Goal: Task Accomplishment & Management: Complete application form

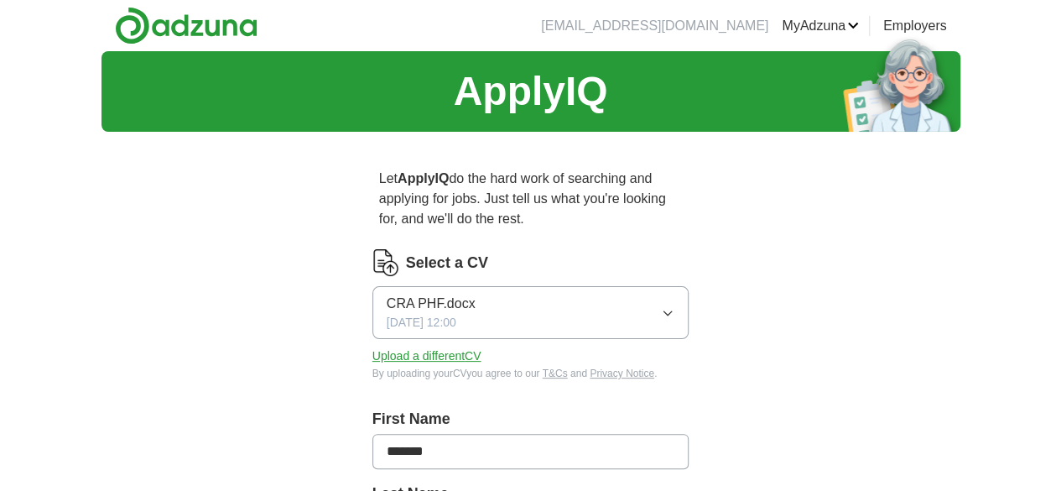
click at [476, 300] on button "CRA PHF.docx [DATE] 12:00" at bounding box center [531, 312] width 317 height 53
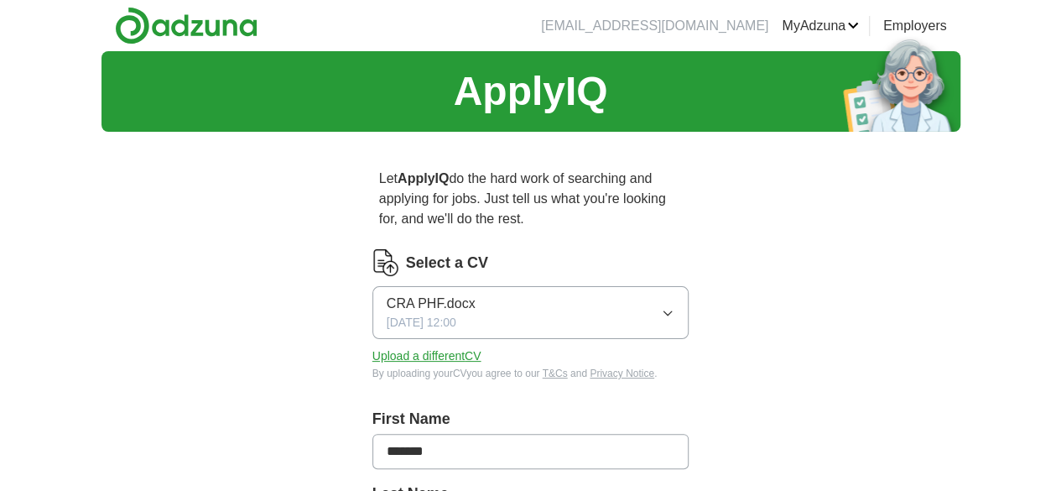
click at [398, 347] on button "Upload a different CV" at bounding box center [427, 356] width 109 height 18
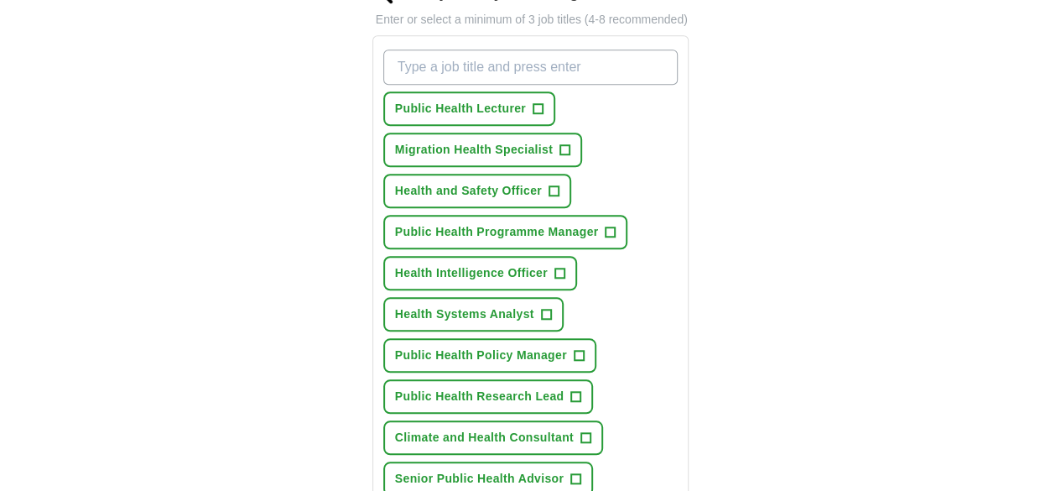
scroll to position [605, 0]
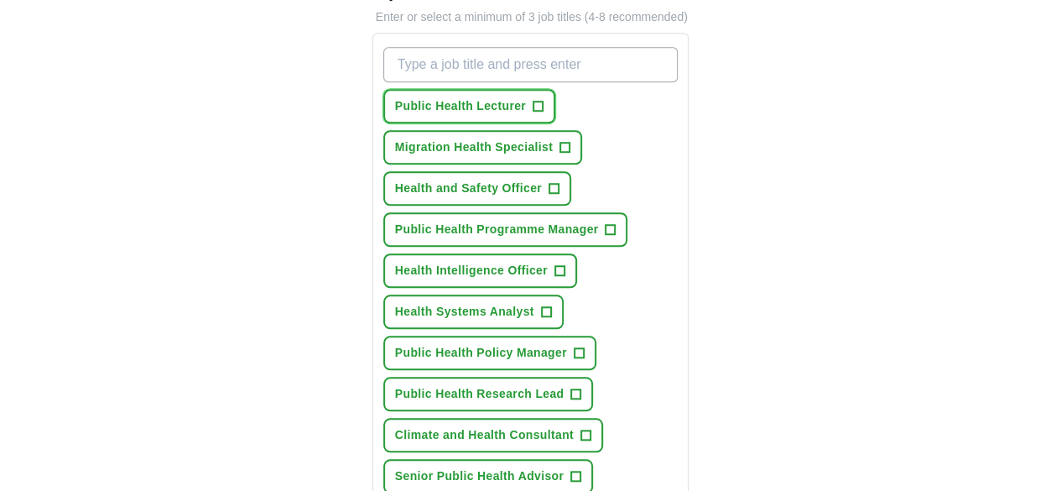
click at [533, 100] on span "+" at bounding box center [538, 106] width 10 height 13
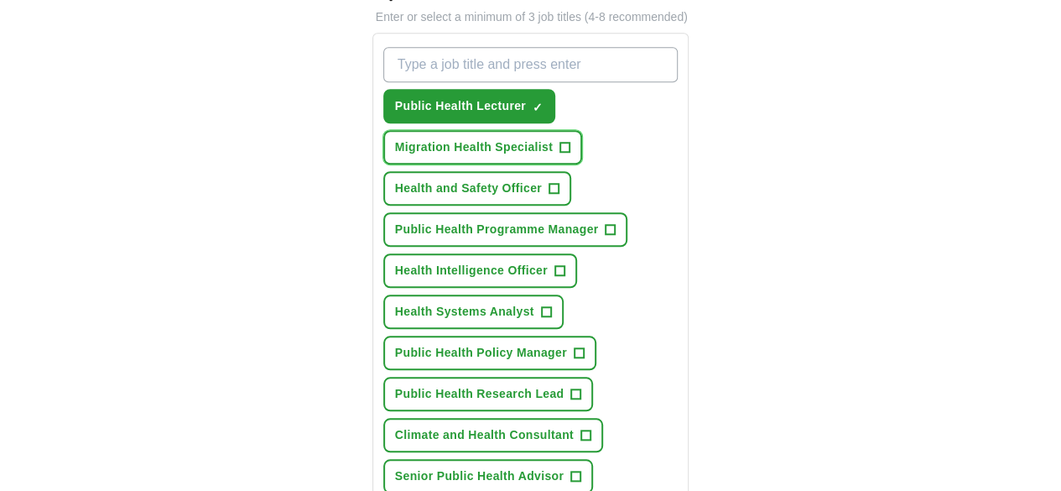
click at [560, 141] on span "+" at bounding box center [565, 147] width 10 height 13
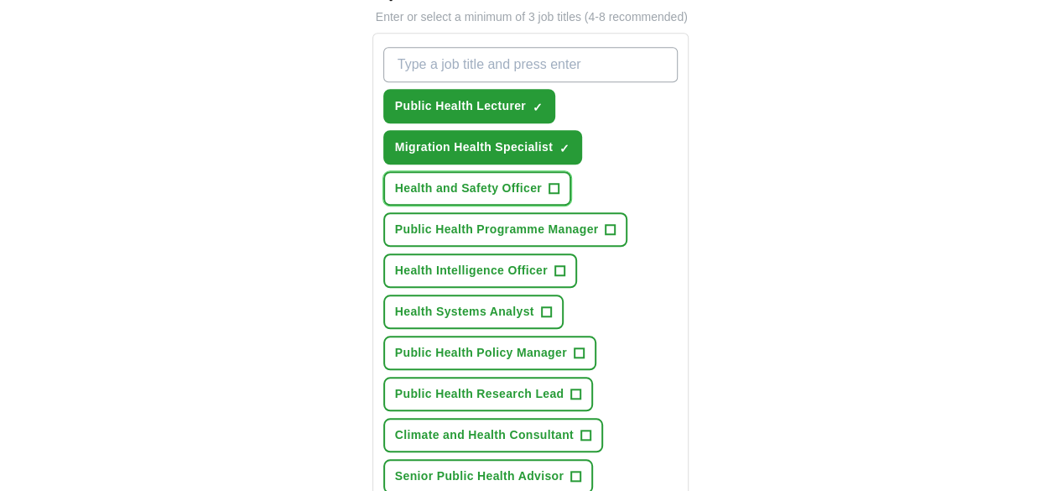
click at [549, 182] on span "+" at bounding box center [554, 188] width 10 height 13
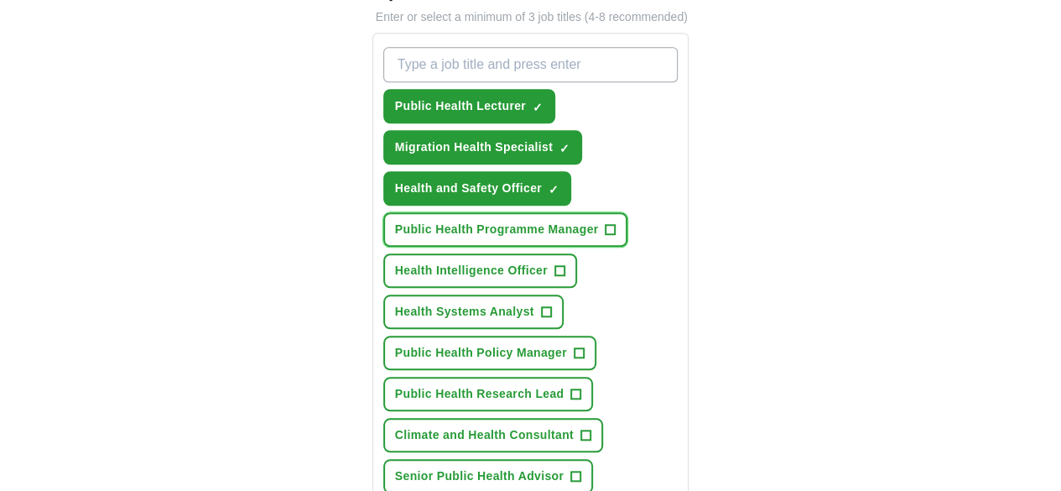
click at [544, 221] on span "Public Health Programme Manager" at bounding box center [497, 230] width 204 height 18
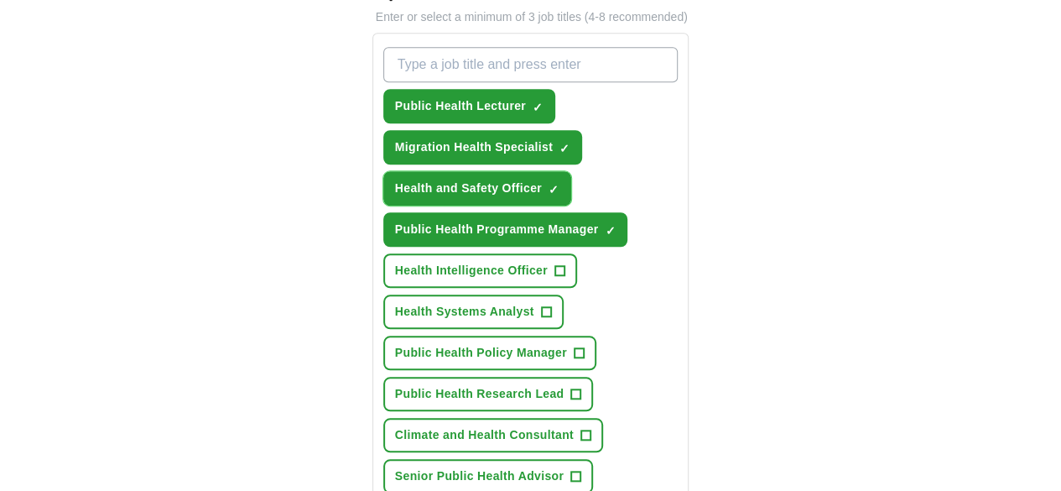
click at [0, 0] on span "×" at bounding box center [0, 0] width 0 height 0
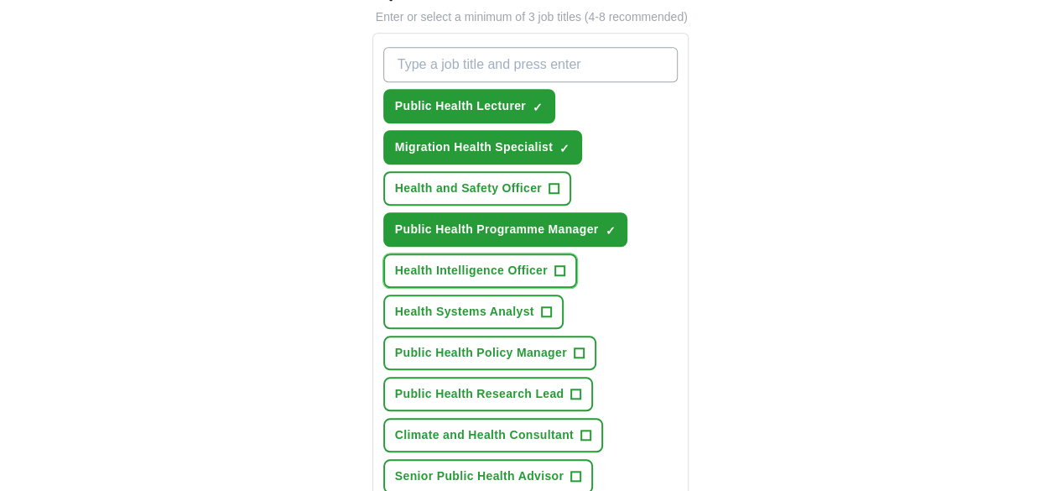
click at [555, 264] on span "+" at bounding box center [560, 270] width 10 height 13
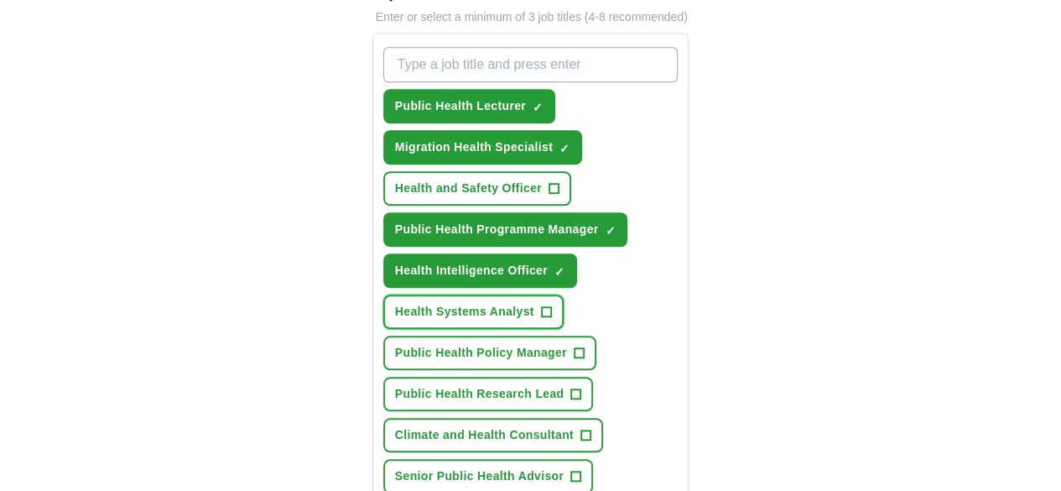
click at [512, 295] on button "Health Systems Analyst +" at bounding box center [473, 312] width 180 height 34
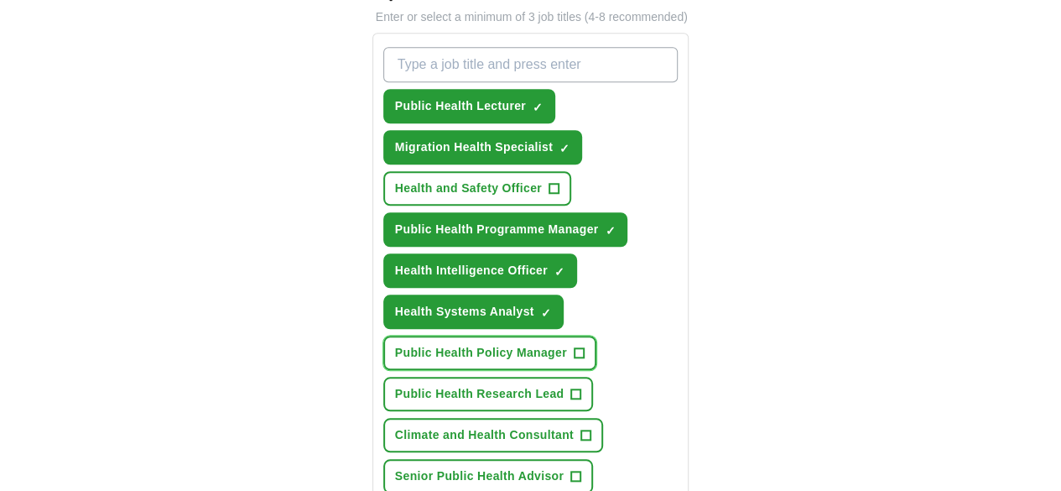
click at [574, 347] on span "+" at bounding box center [579, 352] width 11 height 11
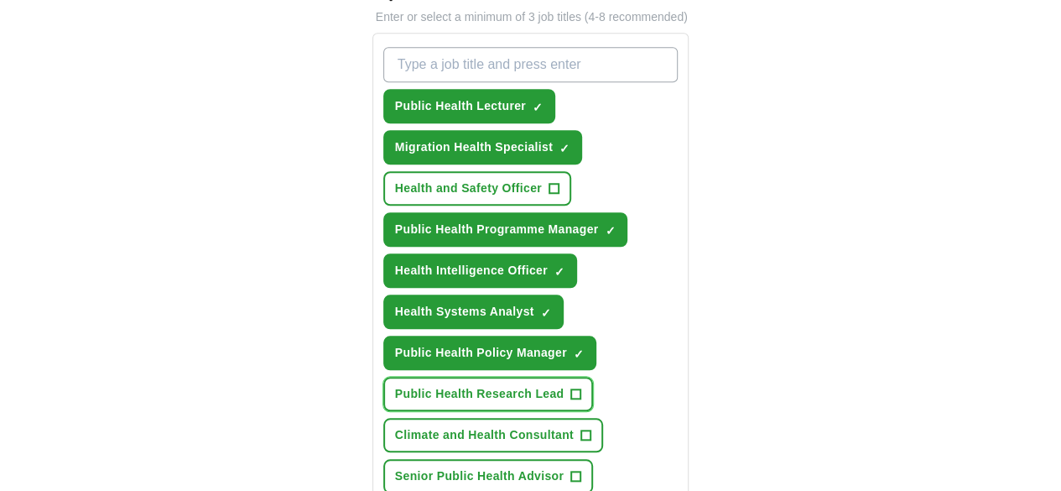
click at [571, 388] on span "+" at bounding box center [576, 394] width 10 height 13
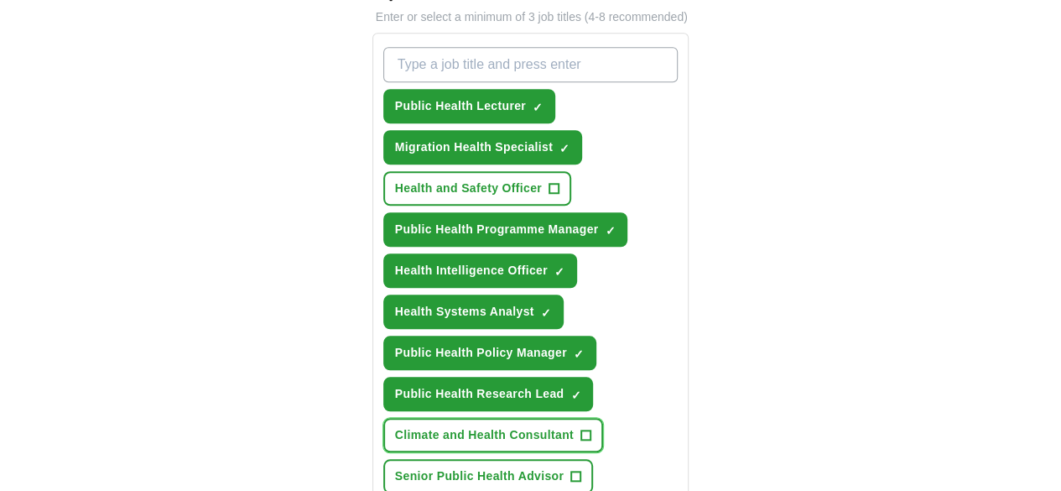
click at [534, 418] on button "Climate and Health Consultant +" at bounding box center [493, 435] width 220 height 34
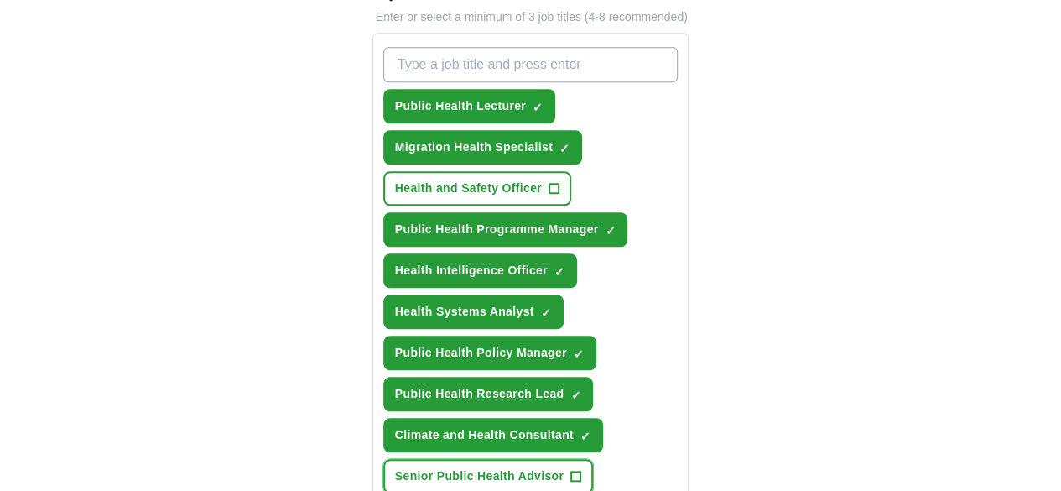
click at [571, 470] on span "+" at bounding box center [576, 476] width 10 height 13
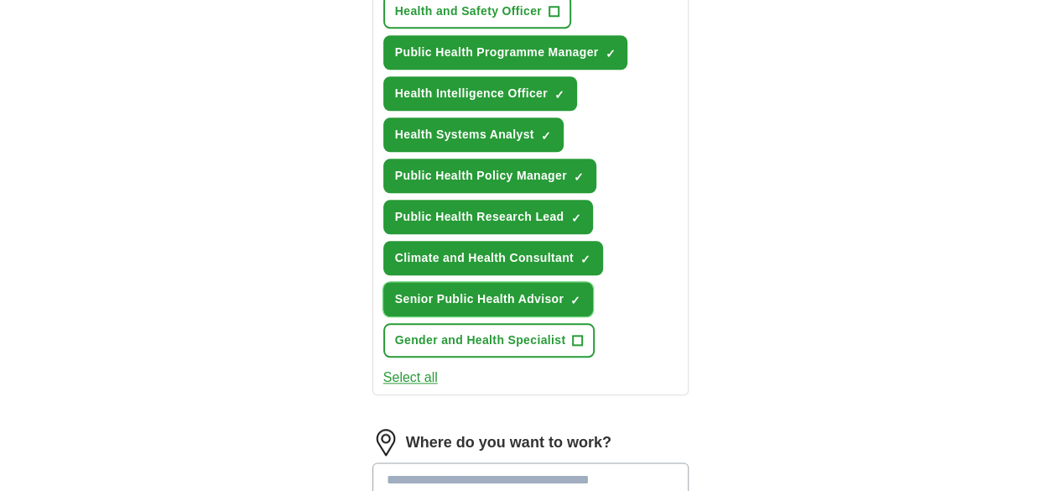
scroll to position [785, 0]
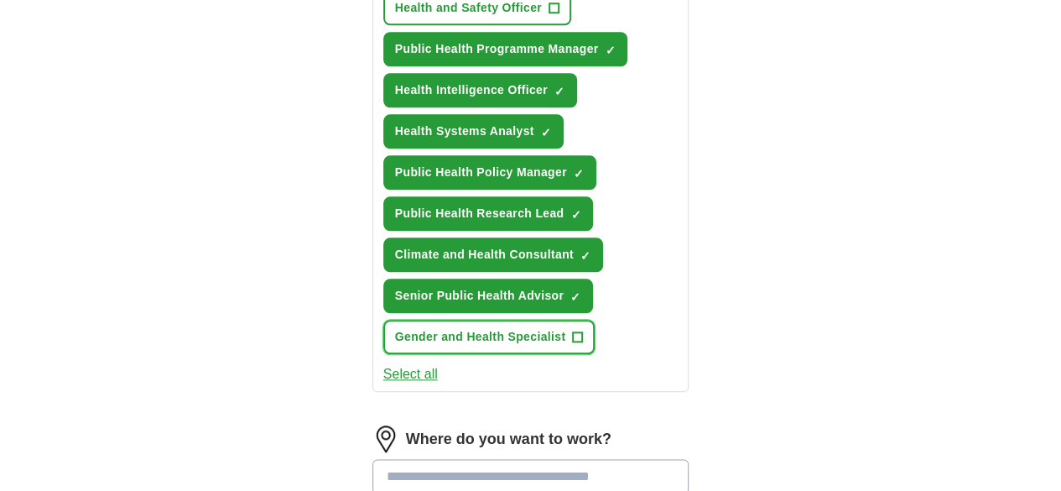
click at [508, 328] on span "Gender and Health Specialist" at bounding box center [480, 337] width 171 height 18
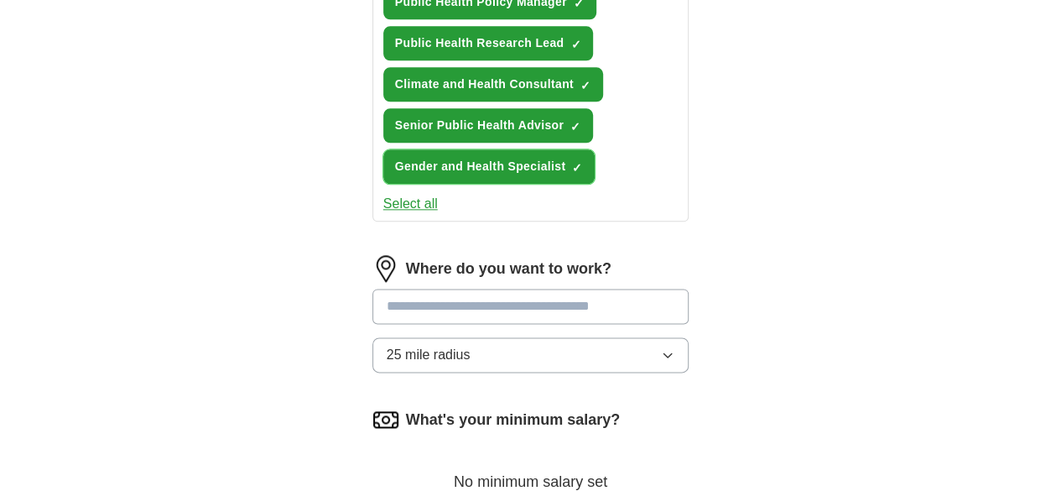
scroll to position [958, 0]
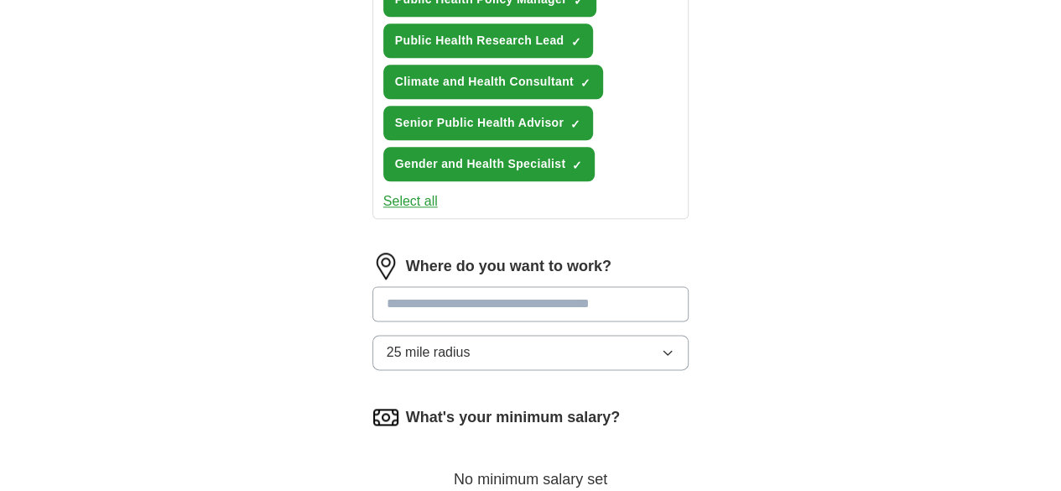
click at [497, 286] on input at bounding box center [531, 303] width 317 height 35
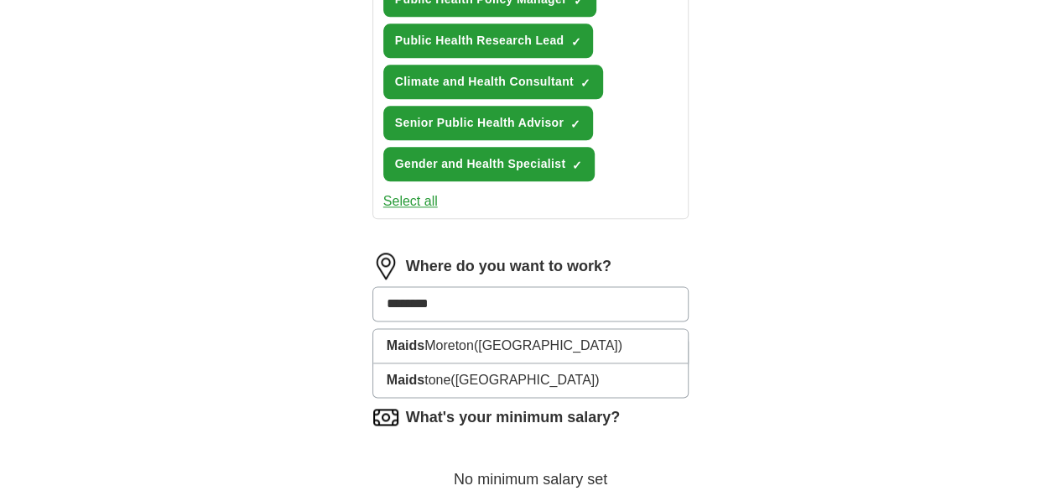
type input "*********"
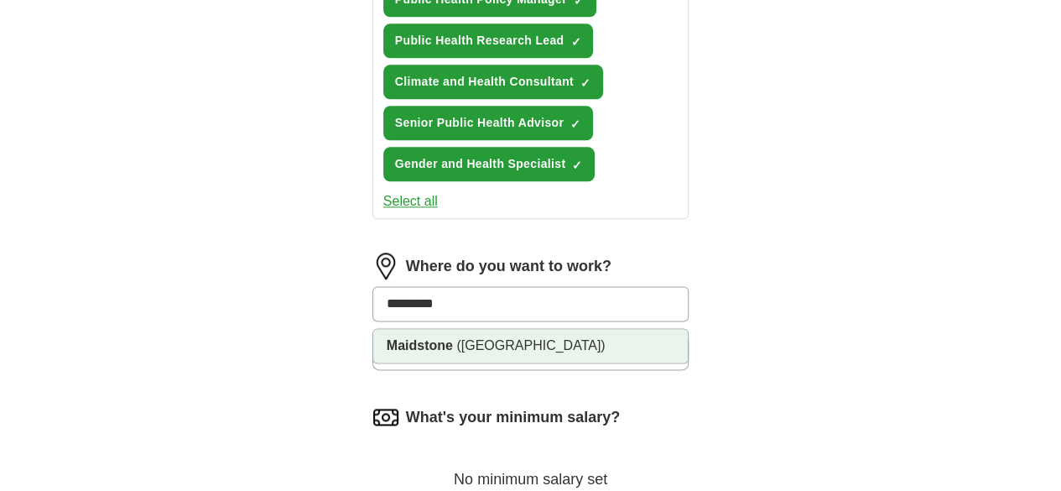
click at [524, 333] on li "Maidstone ([GEOGRAPHIC_DATA])" at bounding box center [530, 346] width 315 height 34
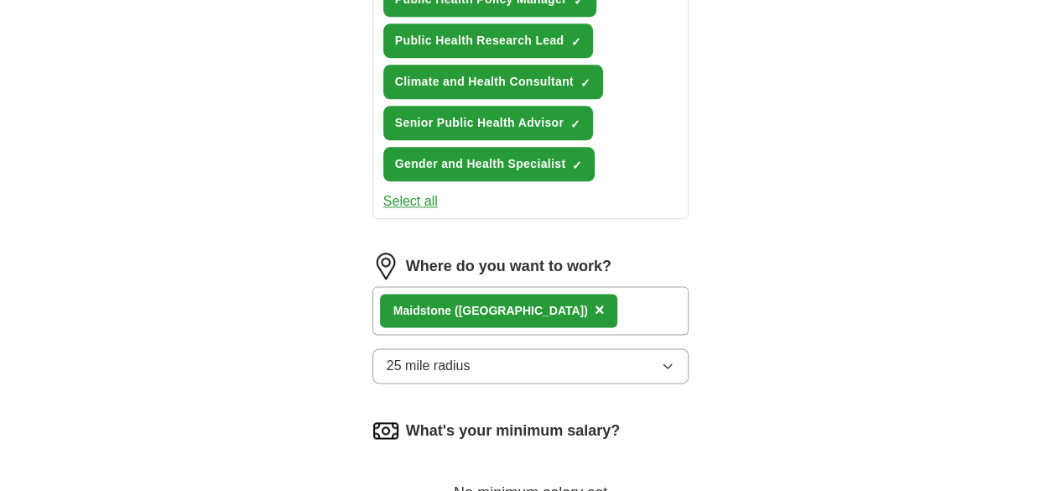
click at [524, 348] on button "25 mile radius" at bounding box center [531, 365] width 317 height 35
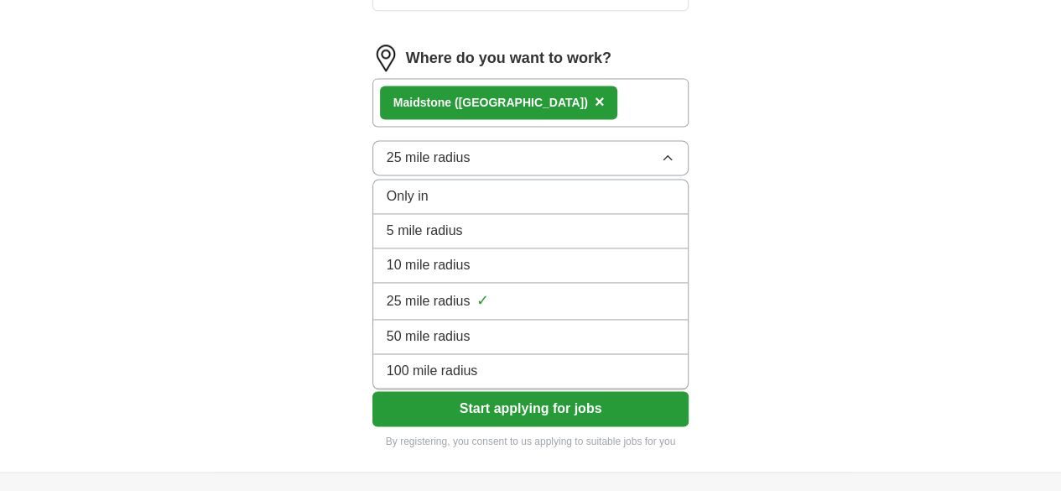
scroll to position [1173, 0]
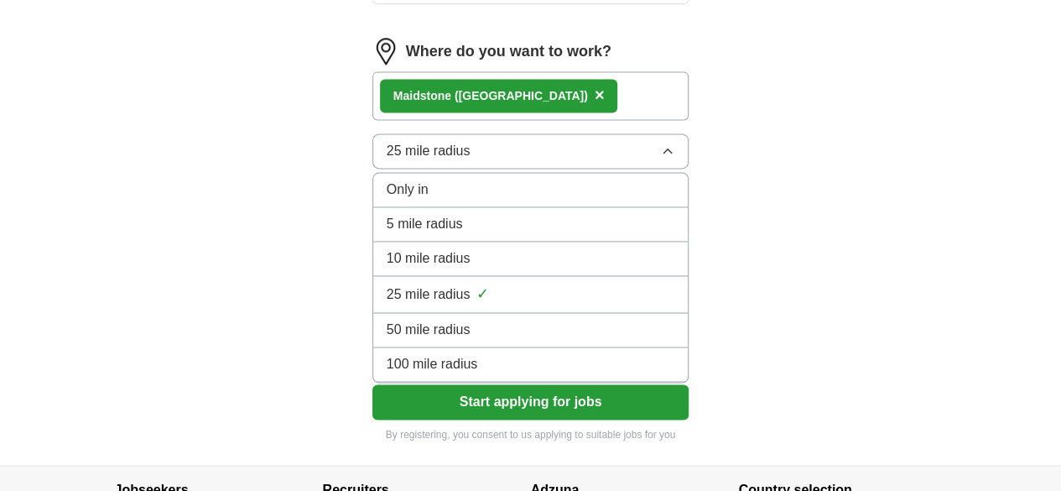
click at [487, 320] on div "50 mile radius" at bounding box center [531, 330] width 289 height 20
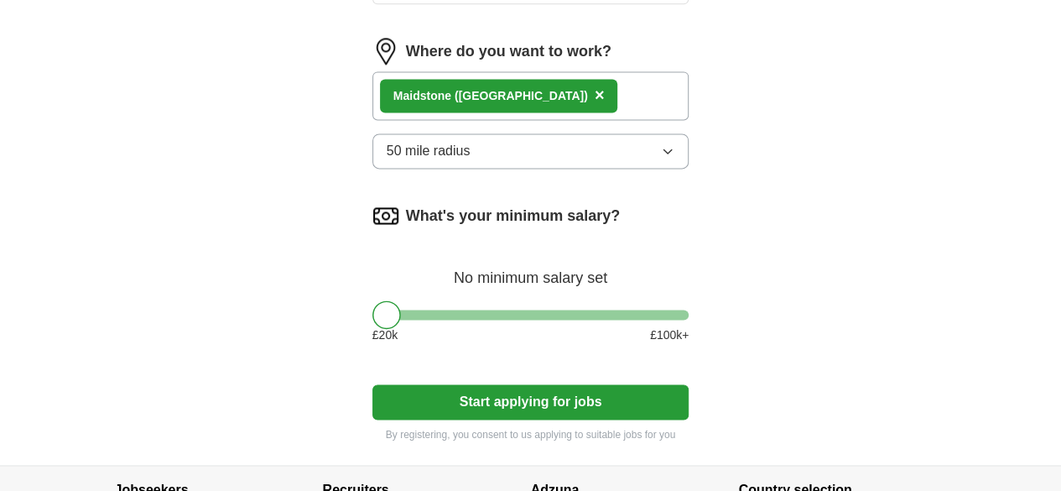
click at [494, 384] on button "Start applying for jobs" at bounding box center [531, 401] width 317 height 35
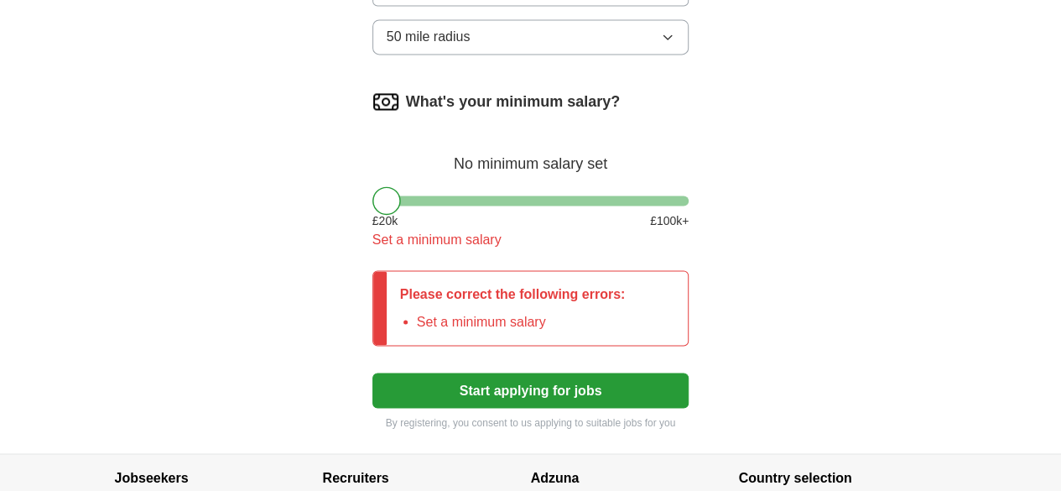
scroll to position [1292, 0]
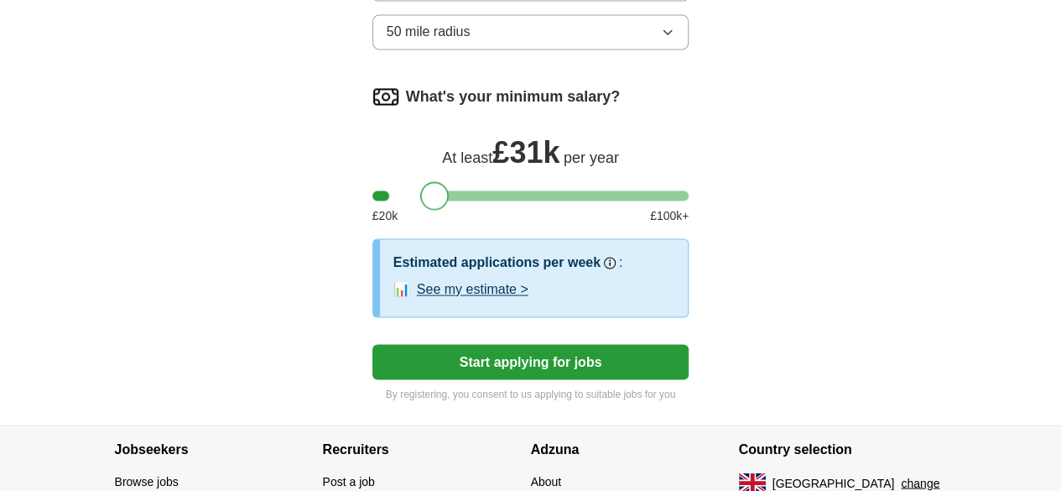
drag, startPoint x: 354, startPoint y: 183, endPoint x: 401, endPoint y: 180, distance: 47.1
click at [420, 181] on div at bounding box center [434, 195] width 29 height 29
click at [453, 344] on button "Start applying for jobs" at bounding box center [531, 361] width 317 height 35
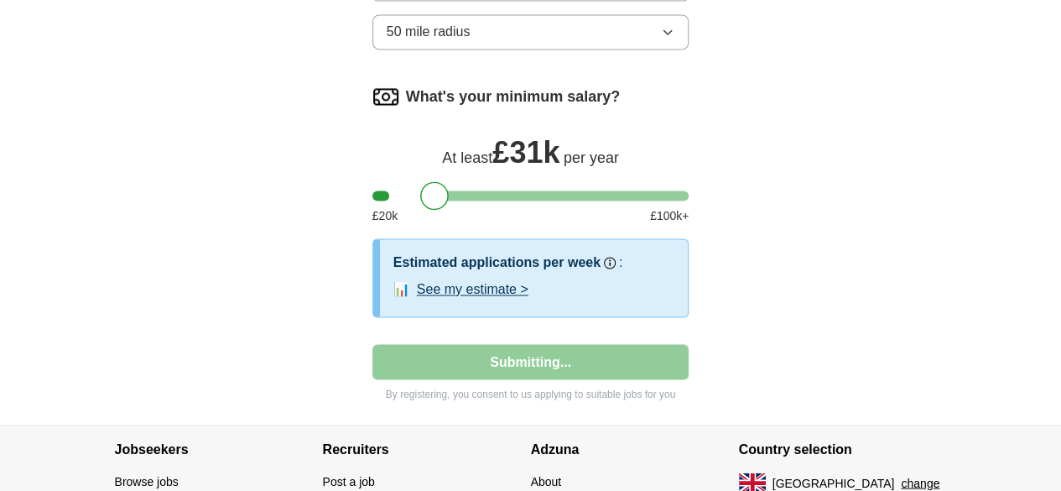
select select "**"
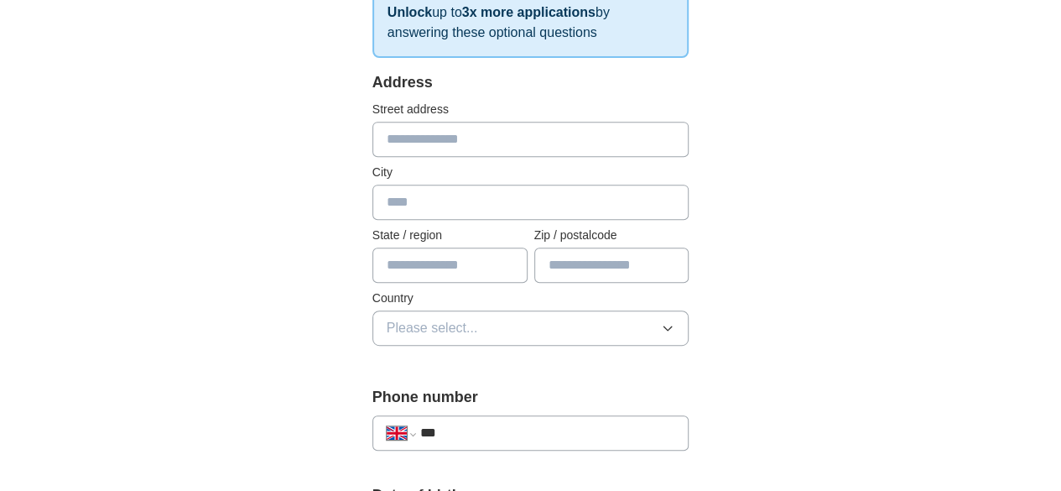
scroll to position [314, 0]
click at [437, 142] on input "text" at bounding box center [531, 139] width 317 height 35
type input "**********"
type input "*********"
type input "****"
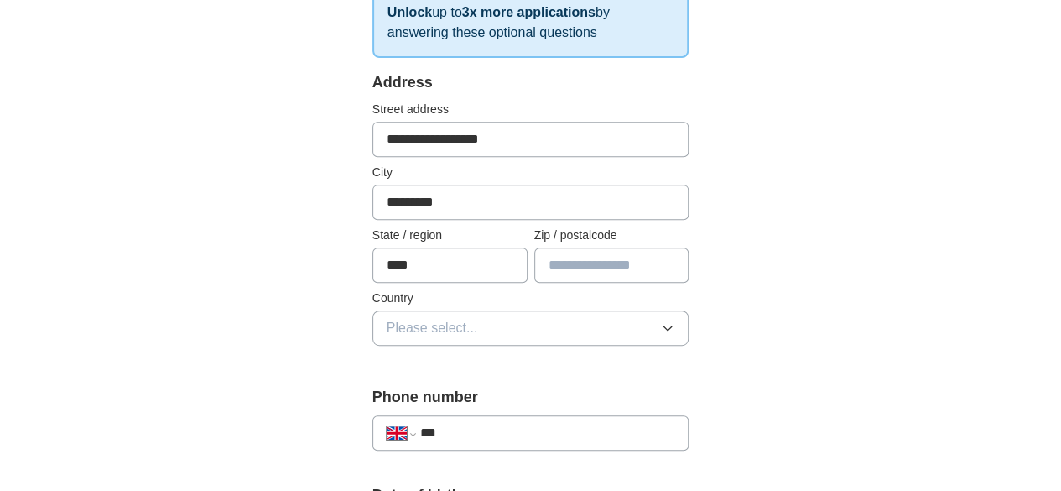
type input "********"
click at [676, 334] on button "Please select..." at bounding box center [531, 327] width 317 height 35
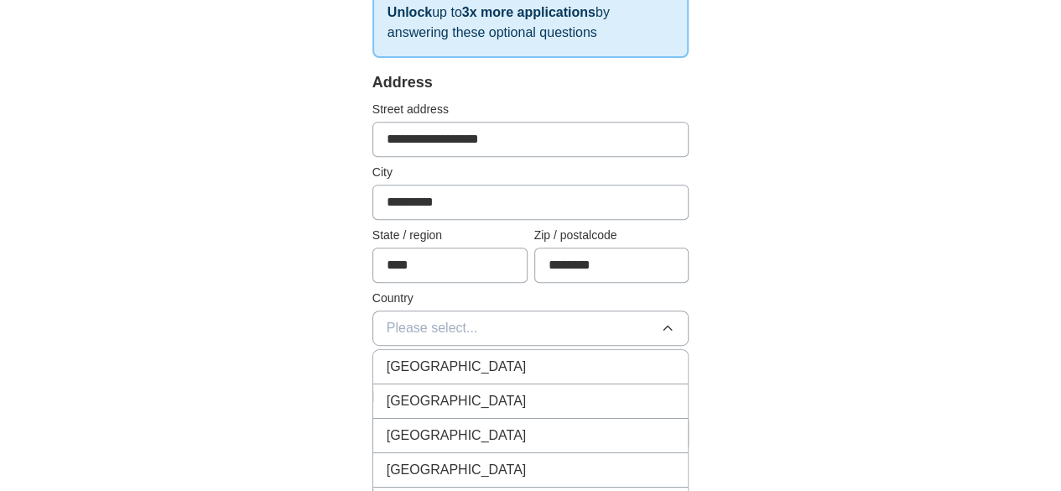
click at [663, 357] on div "[GEOGRAPHIC_DATA]" at bounding box center [531, 367] width 289 height 20
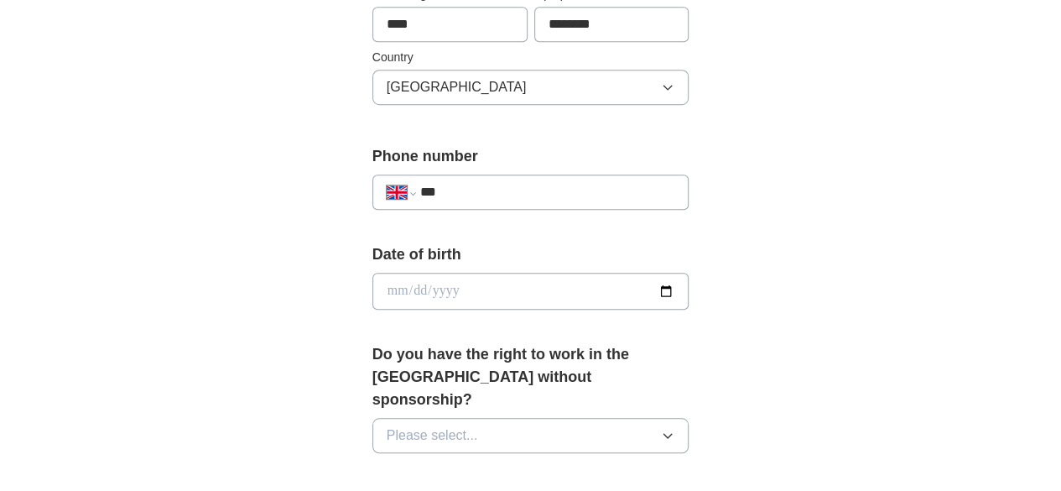
scroll to position [557, 0]
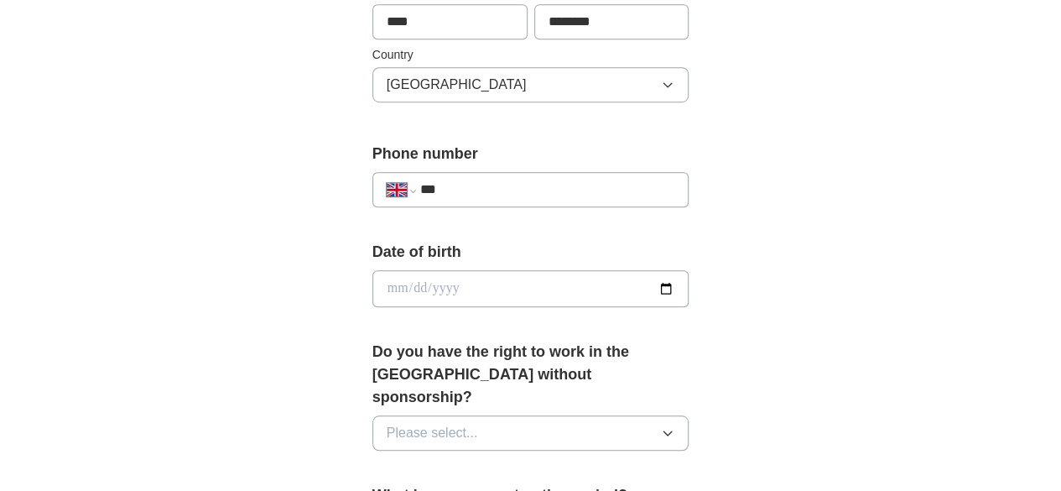
click at [520, 180] on input "***" at bounding box center [547, 190] width 255 height 20
type input "**********"
click at [746, 326] on div "**********" at bounding box center [531, 326] width 430 height 1477
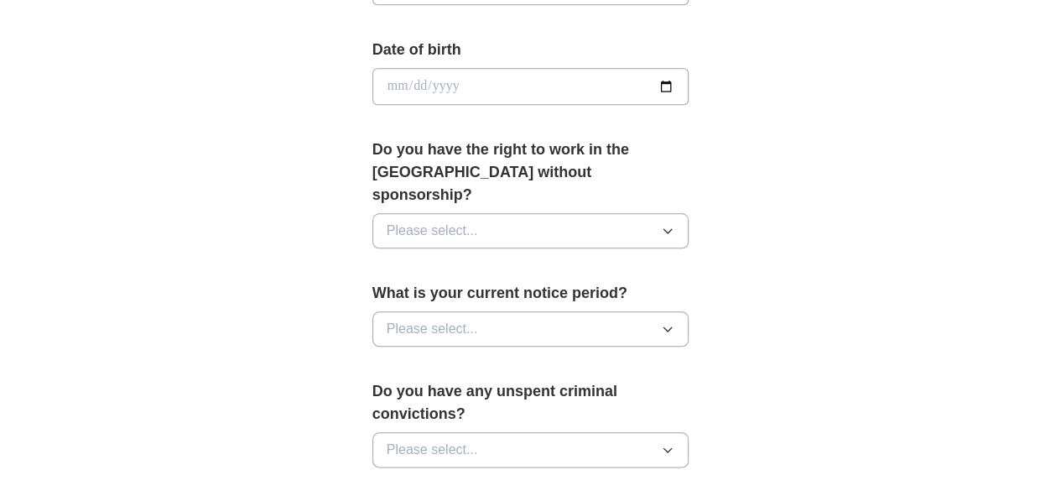
scroll to position [760, 0]
click at [690, 91] on input "date" at bounding box center [531, 85] width 317 height 37
click at [690, 81] on input "date" at bounding box center [531, 85] width 317 height 37
click at [373, 82] on input "date" at bounding box center [531, 85] width 317 height 37
type input "**********"
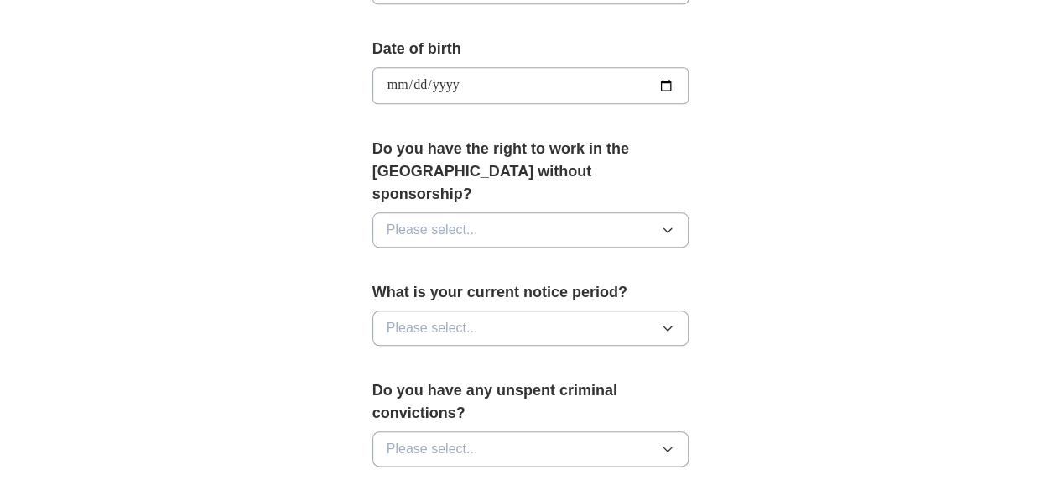
click at [447, 212] on button "Please select..." at bounding box center [531, 229] width 317 height 35
click at [446, 258] on div "Yes" at bounding box center [531, 268] width 289 height 20
click at [455, 310] on button "Please select..." at bounding box center [531, 327] width 317 height 35
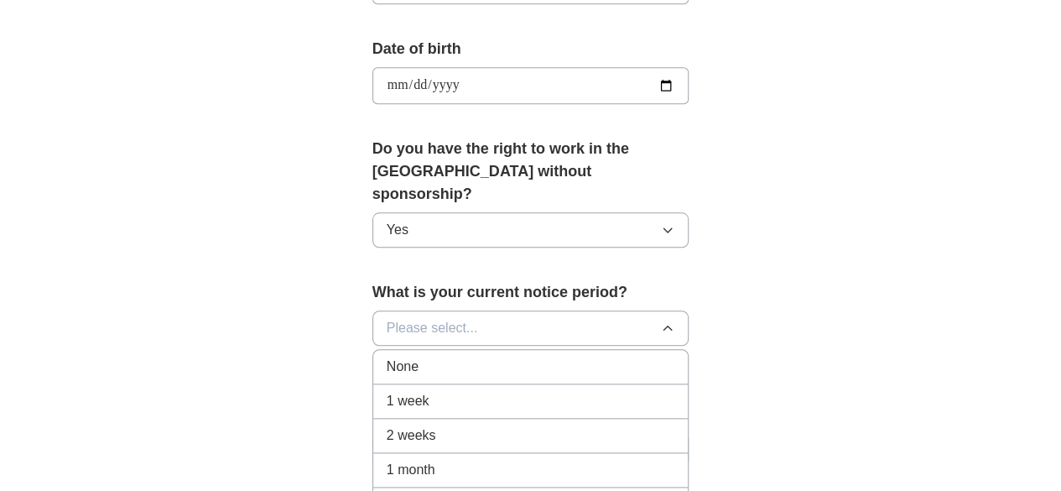
click at [453, 425] on div "2 weeks" at bounding box center [531, 435] width 289 height 20
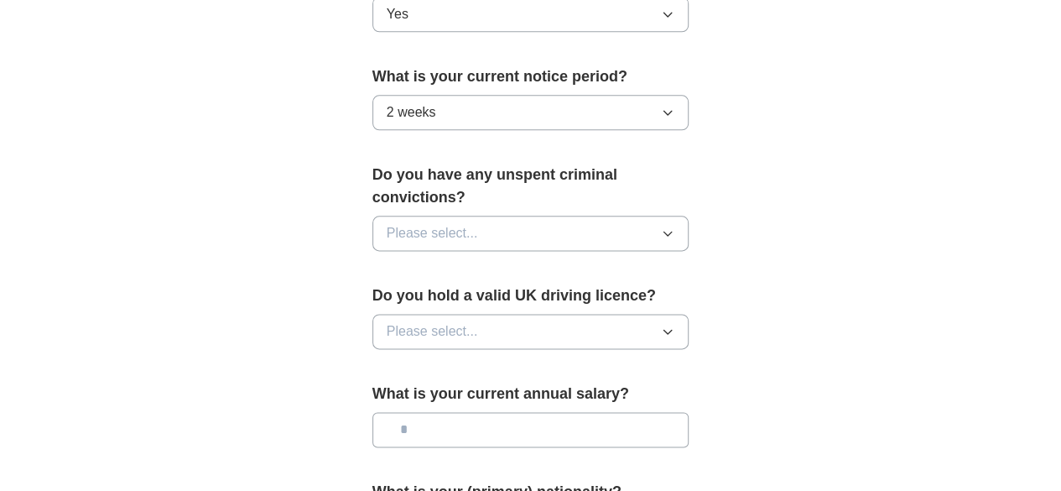
scroll to position [977, 0]
click at [451, 215] on button "Please select..." at bounding box center [531, 232] width 317 height 35
click at [442, 295] on div "No" at bounding box center [531, 305] width 289 height 20
click at [440, 313] on button "Please select..." at bounding box center [531, 330] width 317 height 35
click at [438, 359] on div "Yes" at bounding box center [531, 369] width 289 height 20
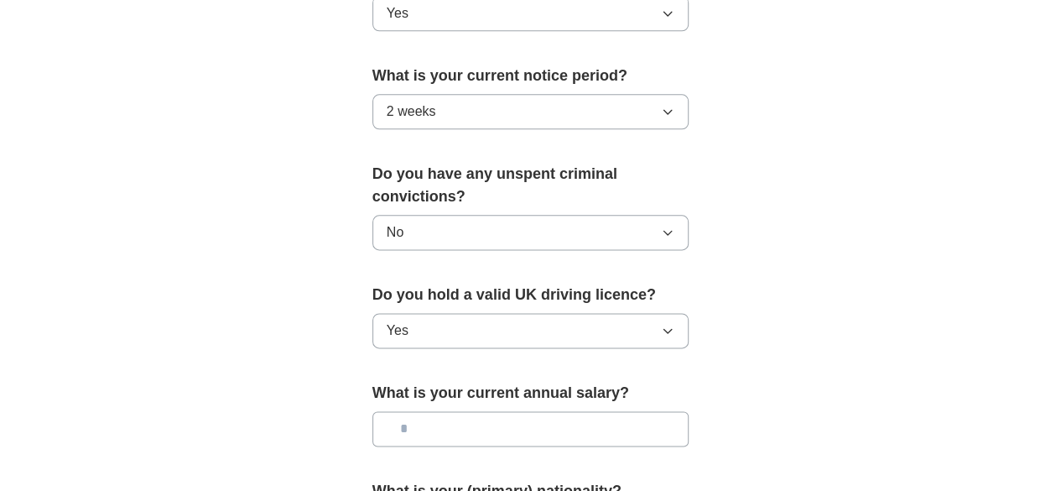
click at [440, 411] on input "text" at bounding box center [531, 428] width 317 height 35
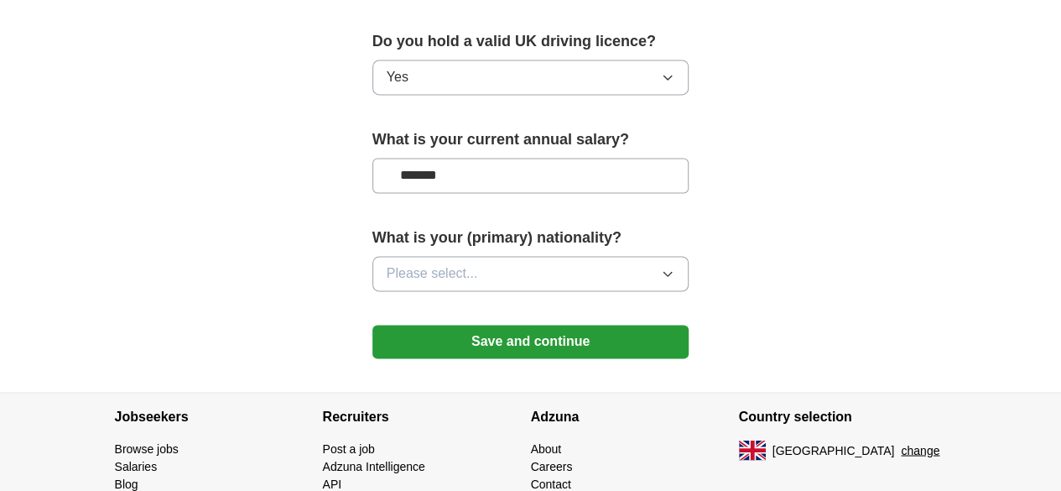
scroll to position [1248, 0]
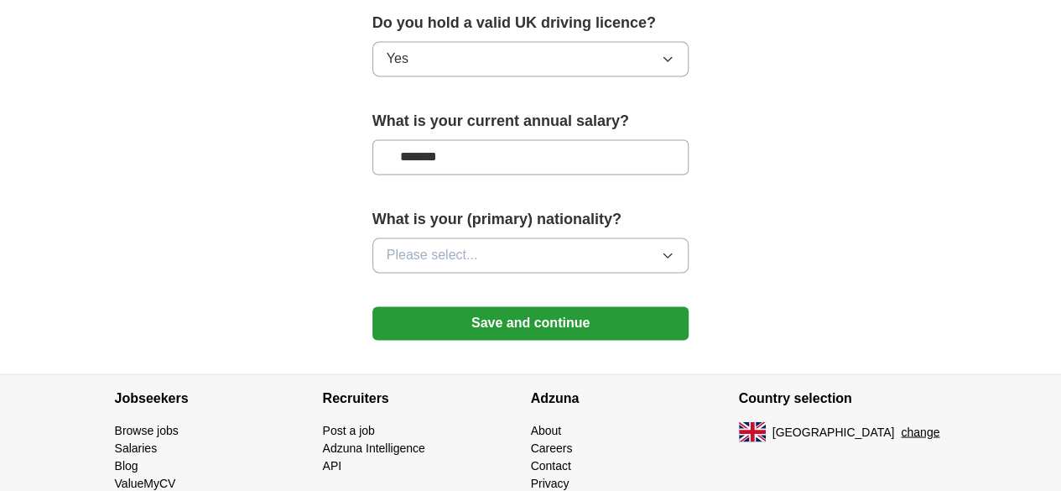
type input "*******"
click at [411, 245] on span "Please select..." at bounding box center [432, 255] width 91 height 20
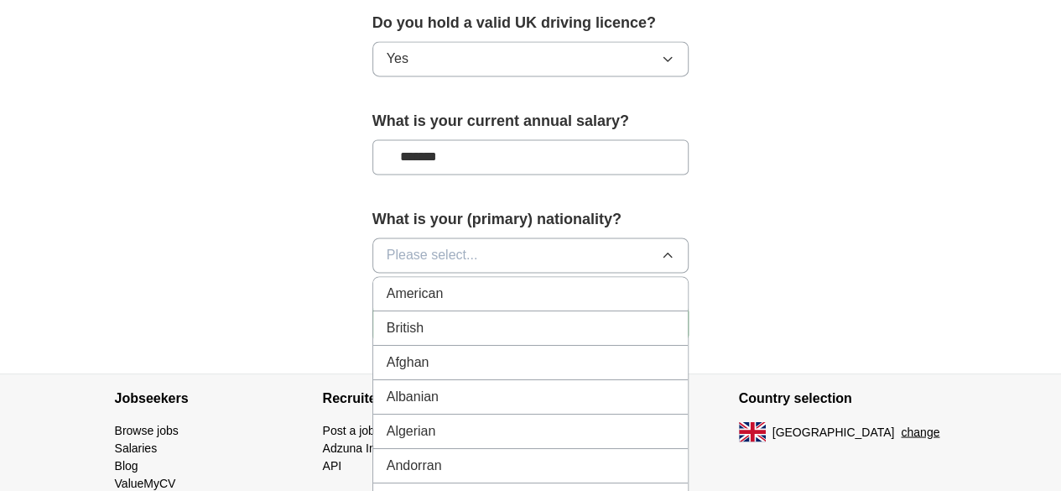
click at [411, 245] on span "Please select..." at bounding box center [432, 255] width 91 height 20
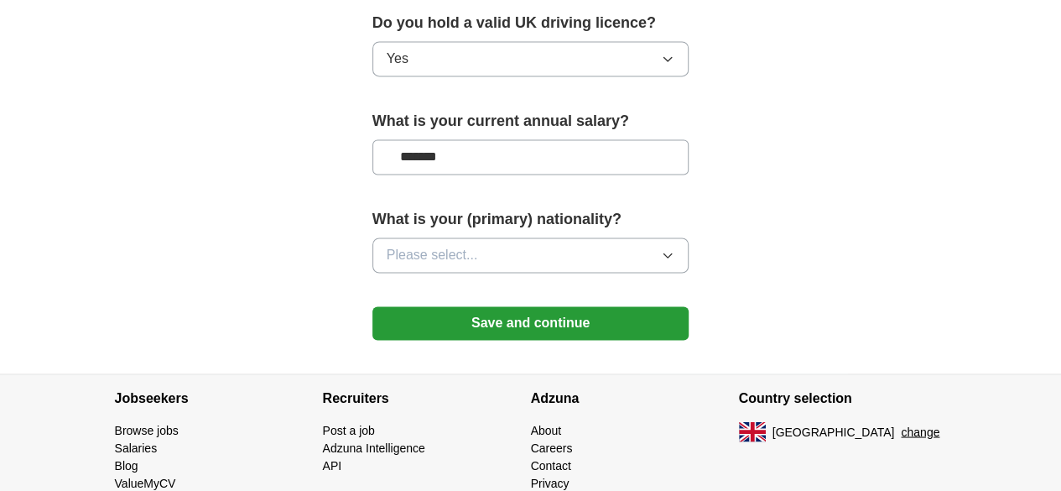
click at [411, 245] on span "Please select..." at bounding box center [432, 255] width 91 height 20
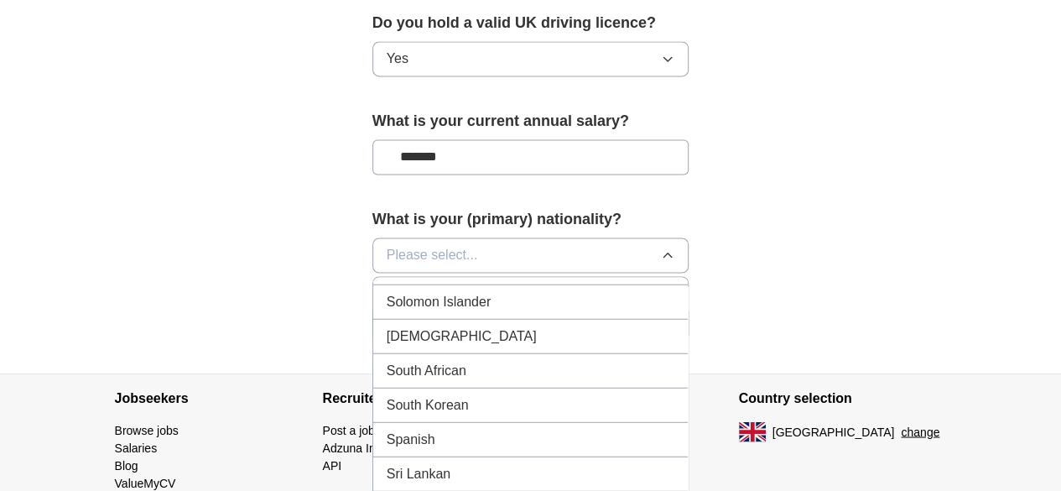
scroll to position [5539, 0]
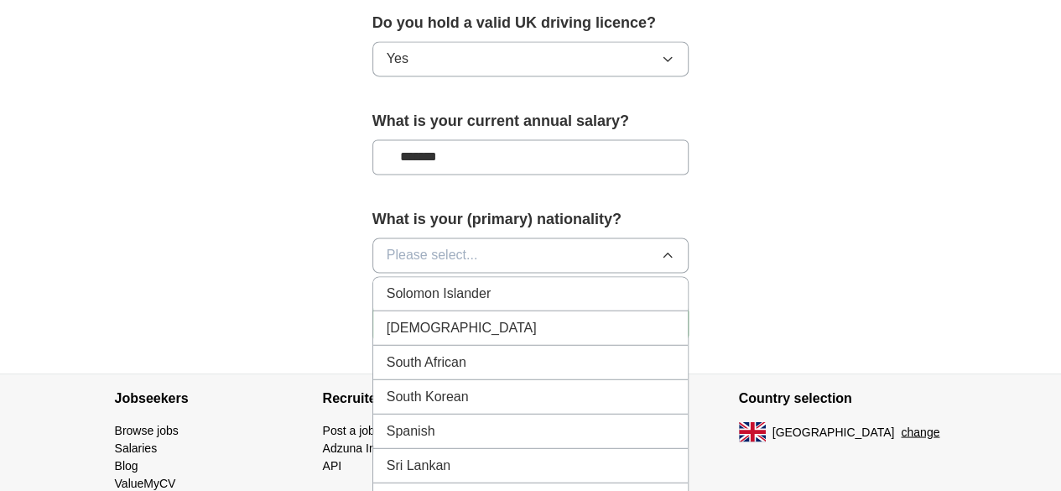
click at [460, 455] on div "Sri Lankan" at bounding box center [531, 465] width 289 height 20
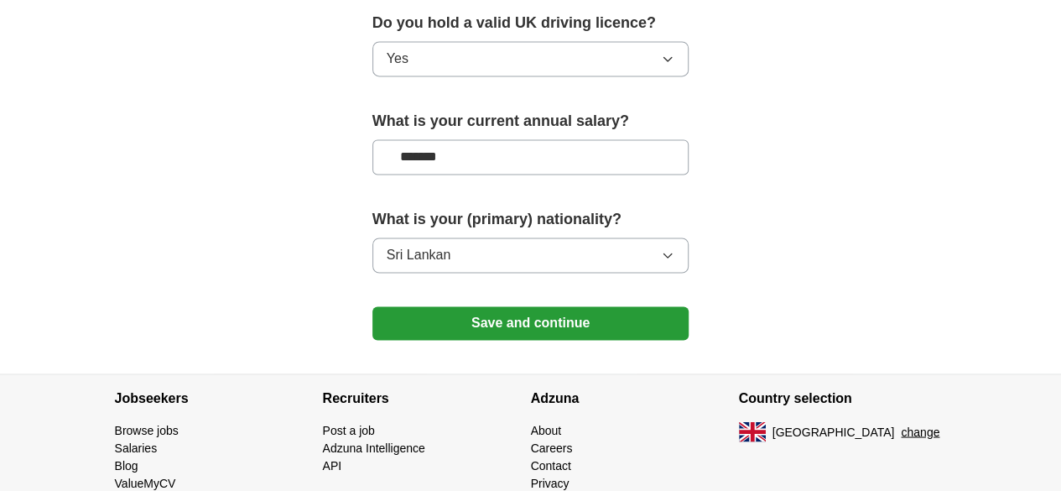
click at [668, 306] on button "Save and continue" at bounding box center [531, 323] width 317 height 34
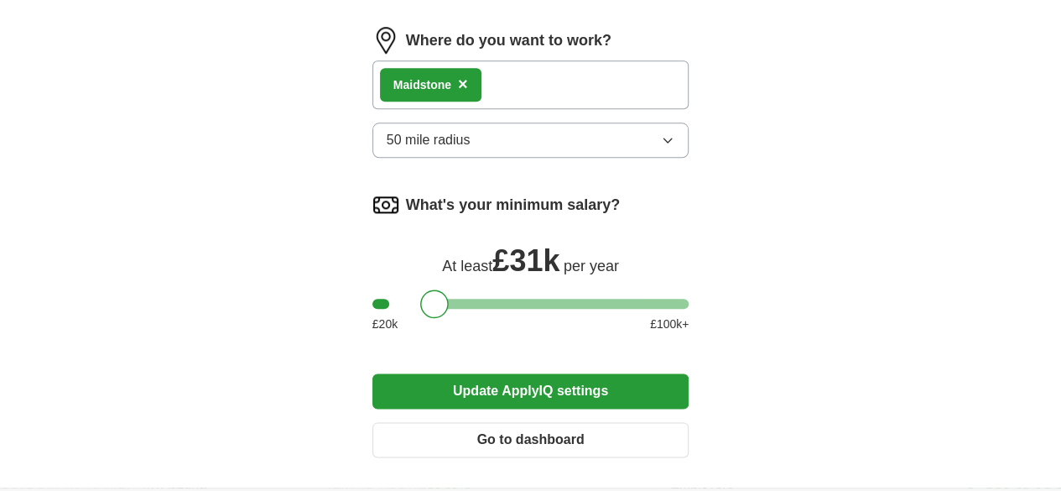
scroll to position [870, 0]
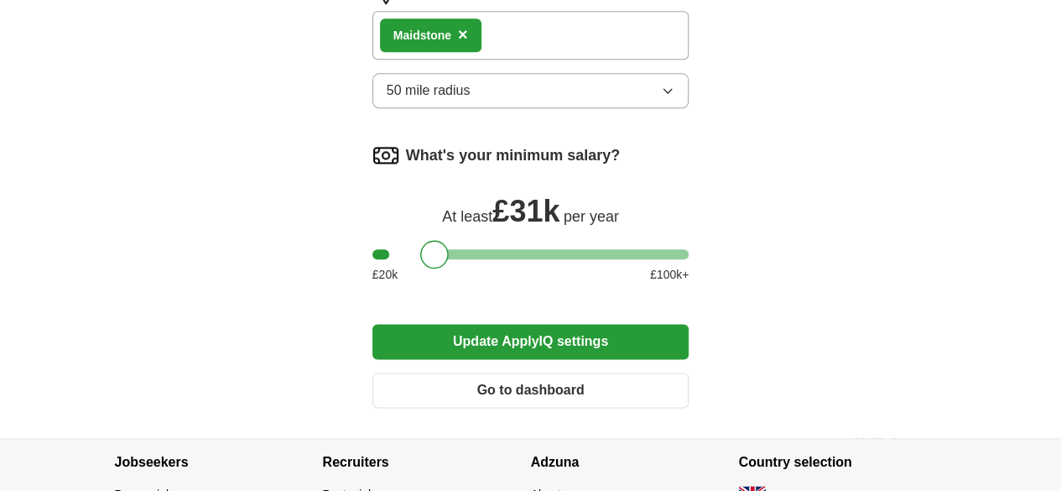
click at [442, 249] on div at bounding box center [531, 254] width 317 height 10
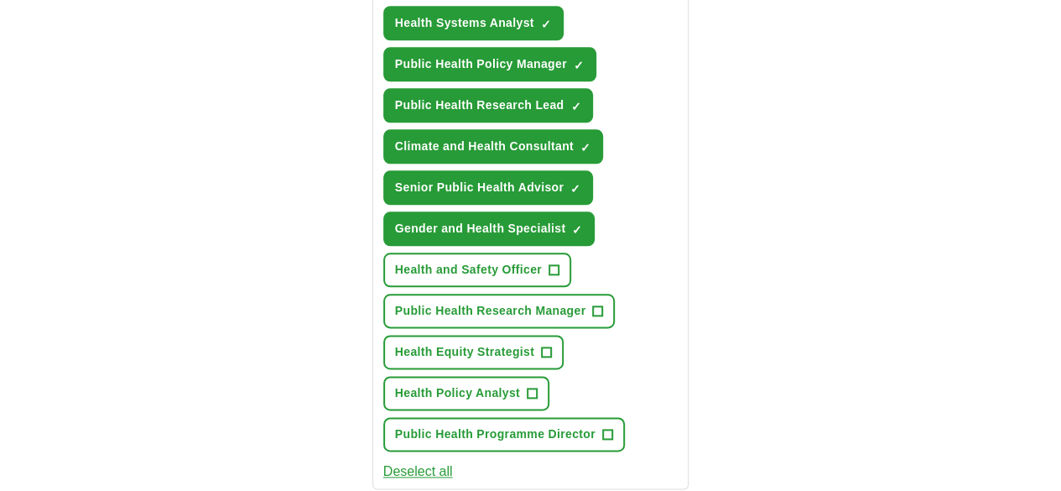
scroll to position [1374, 0]
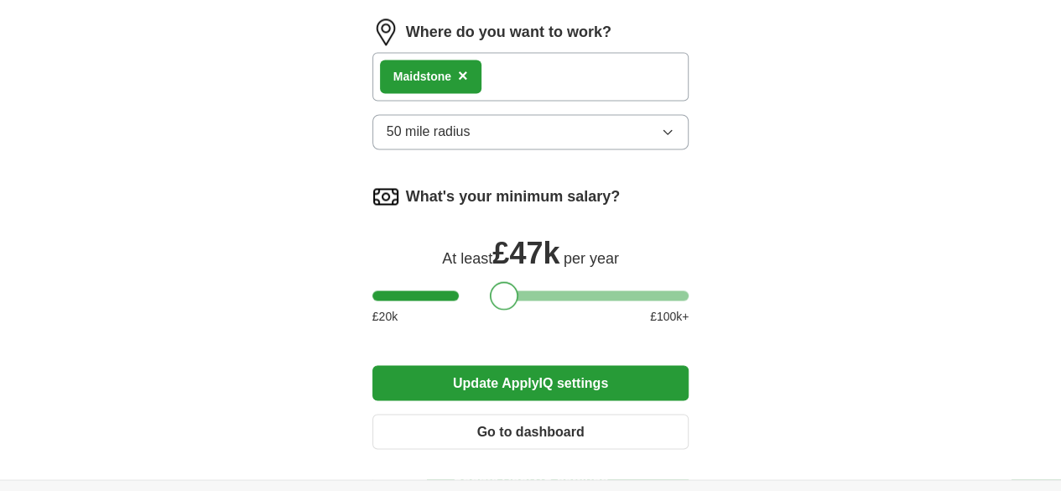
click at [473, 290] on div at bounding box center [531, 295] width 317 height 10
click at [490, 281] on div at bounding box center [504, 295] width 29 height 29
click at [458, 217] on div "What's your minimum salary? At least £ 47k per year £ 20 k £ 100 k+" at bounding box center [531, 260] width 317 height 155
click at [564, 365] on button "Update ApplyIQ settings" at bounding box center [531, 382] width 317 height 35
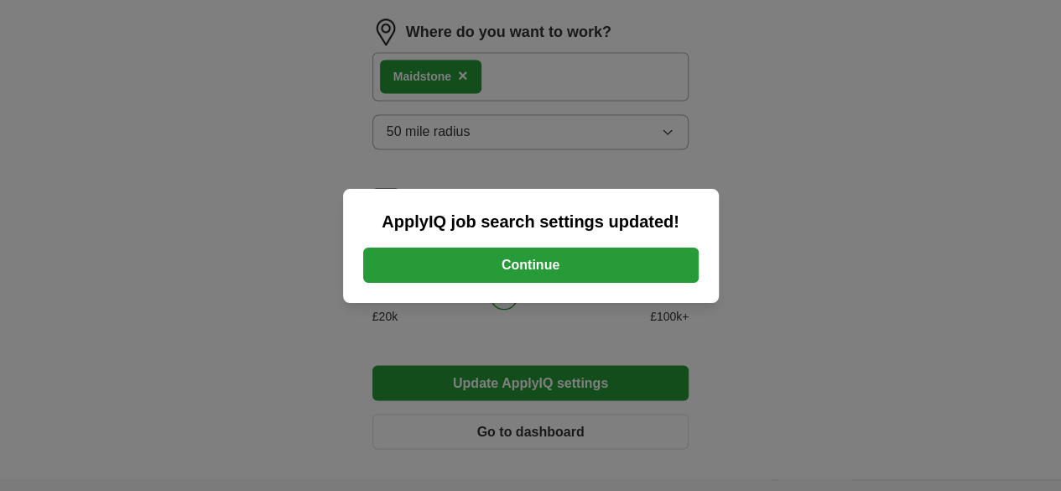
click at [653, 256] on button "Continue" at bounding box center [531, 265] width 336 height 35
